Goal: Transaction & Acquisition: Purchase product/service

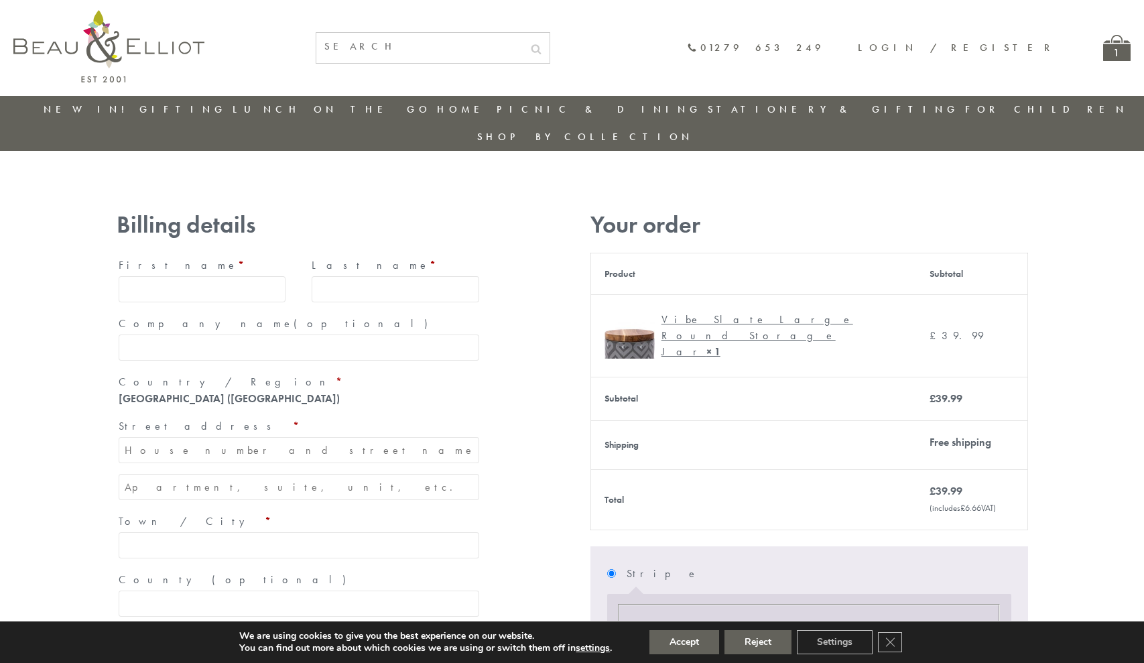
type input "[EMAIL_ADDRESS][DOMAIN_NAME]"
type input "[PERSON_NAME]"
type input "23, [GEOGRAPHIC_DATA], [GEOGRAPHIC_DATA]"
type input "[GEOGRAPHIC_DATA]"
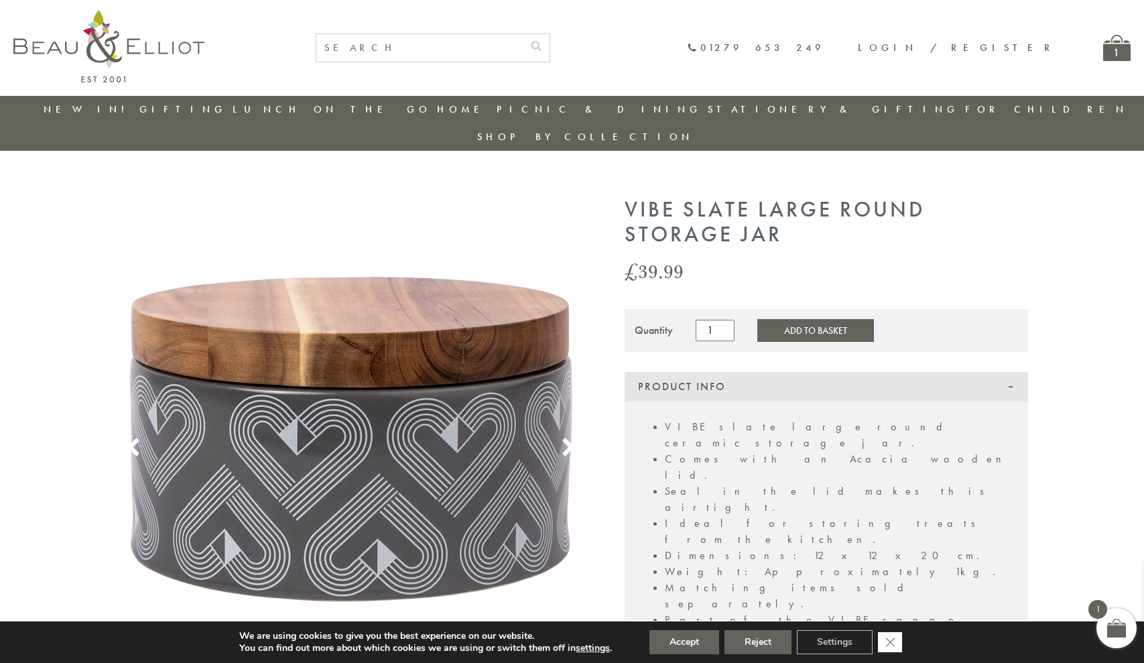
click at [891, 642] on icon "Close GDPR Cookie Banner" at bounding box center [890, 641] width 24 height 20
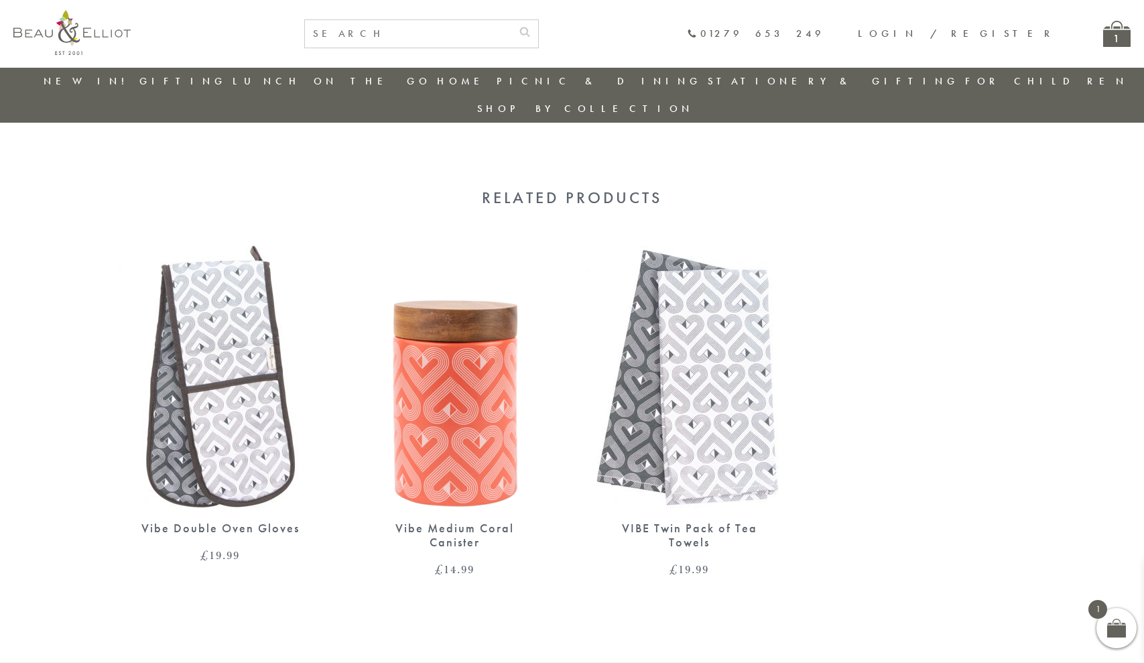
scroll to position [681, 0]
